Goal: Navigation & Orientation: Go to known website

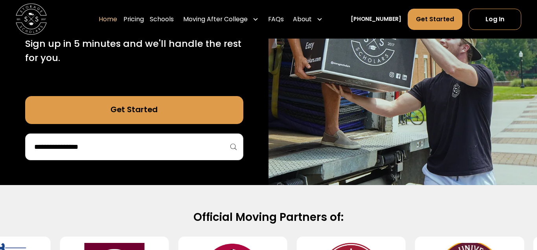
scroll to position [179, 0]
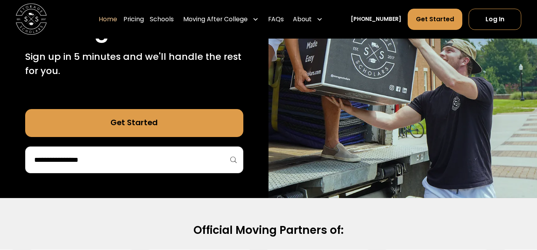
scroll to position [163, 0]
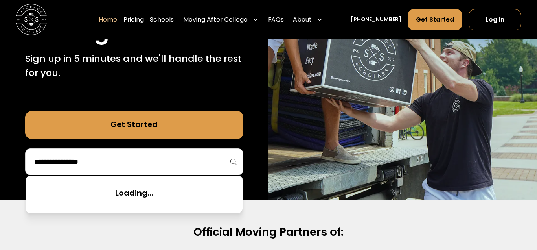
click at [112, 163] on input "search" at bounding box center [134, 161] width 202 height 13
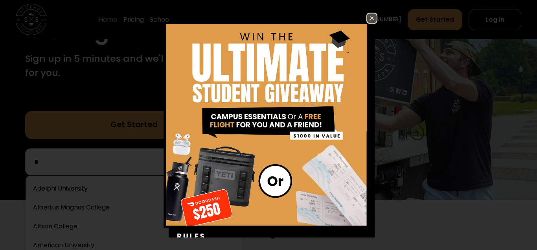
scroll to position [78, 0]
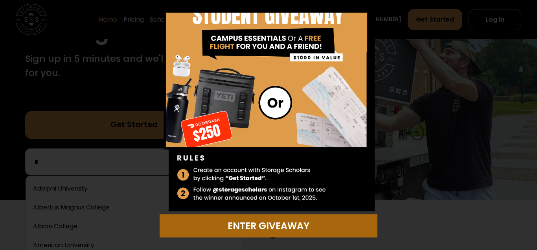
type input "*"
click at [243, 232] on div "Enter Giveaway" at bounding box center [268, 226] width 209 height 14
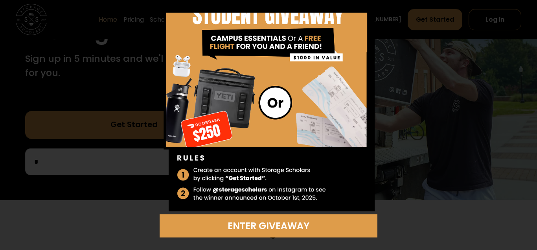
scroll to position [0, 0]
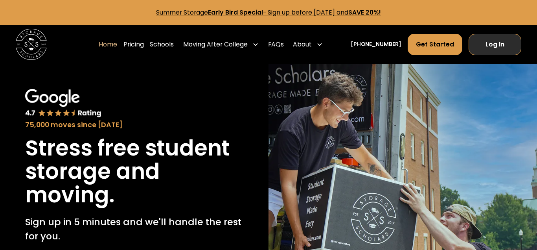
click at [485, 51] on link "Log In" at bounding box center [495, 44] width 53 height 21
